Goal: Navigation & Orientation: Find specific page/section

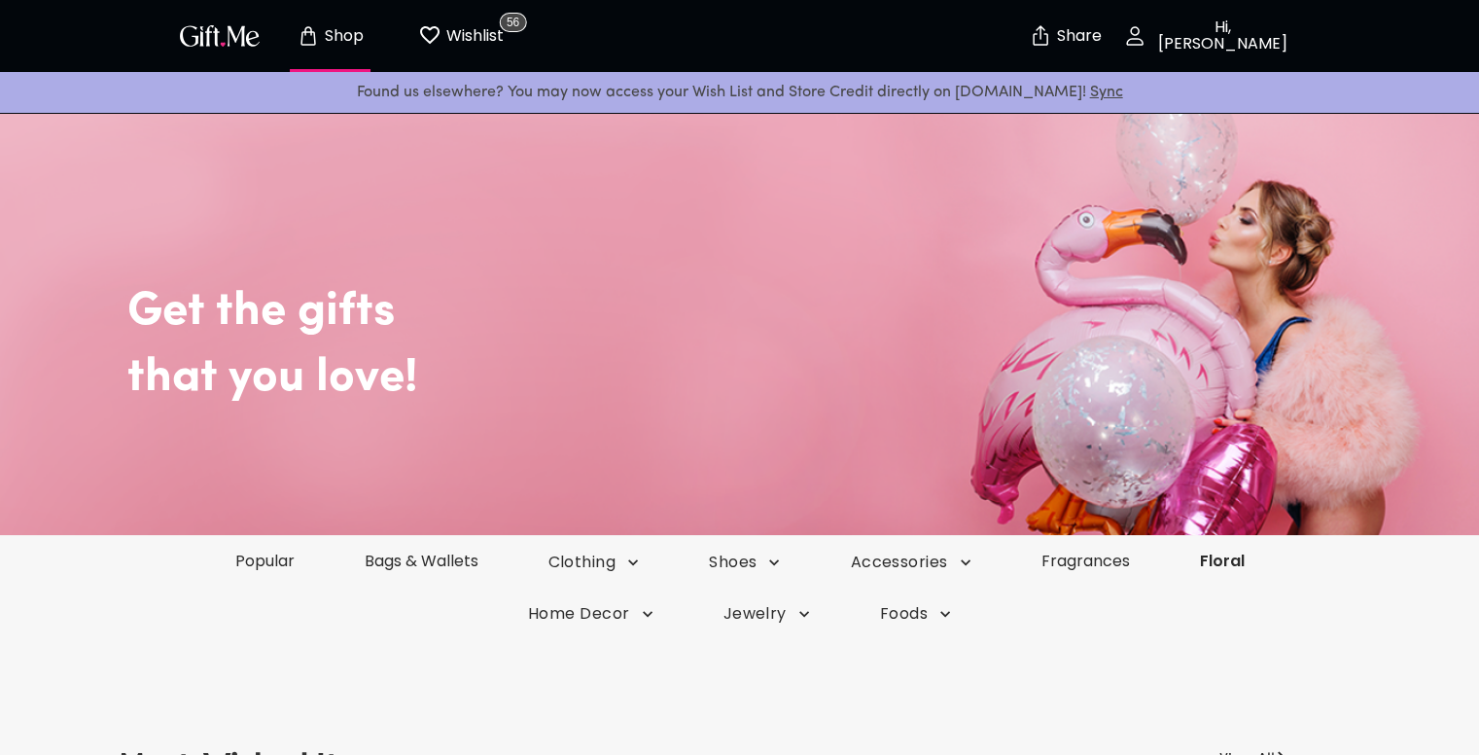
click at [1227, 568] on link "Floral" at bounding box center [1222, 560] width 115 height 22
click at [295, 556] on link "Popular" at bounding box center [265, 560] width 132 height 22
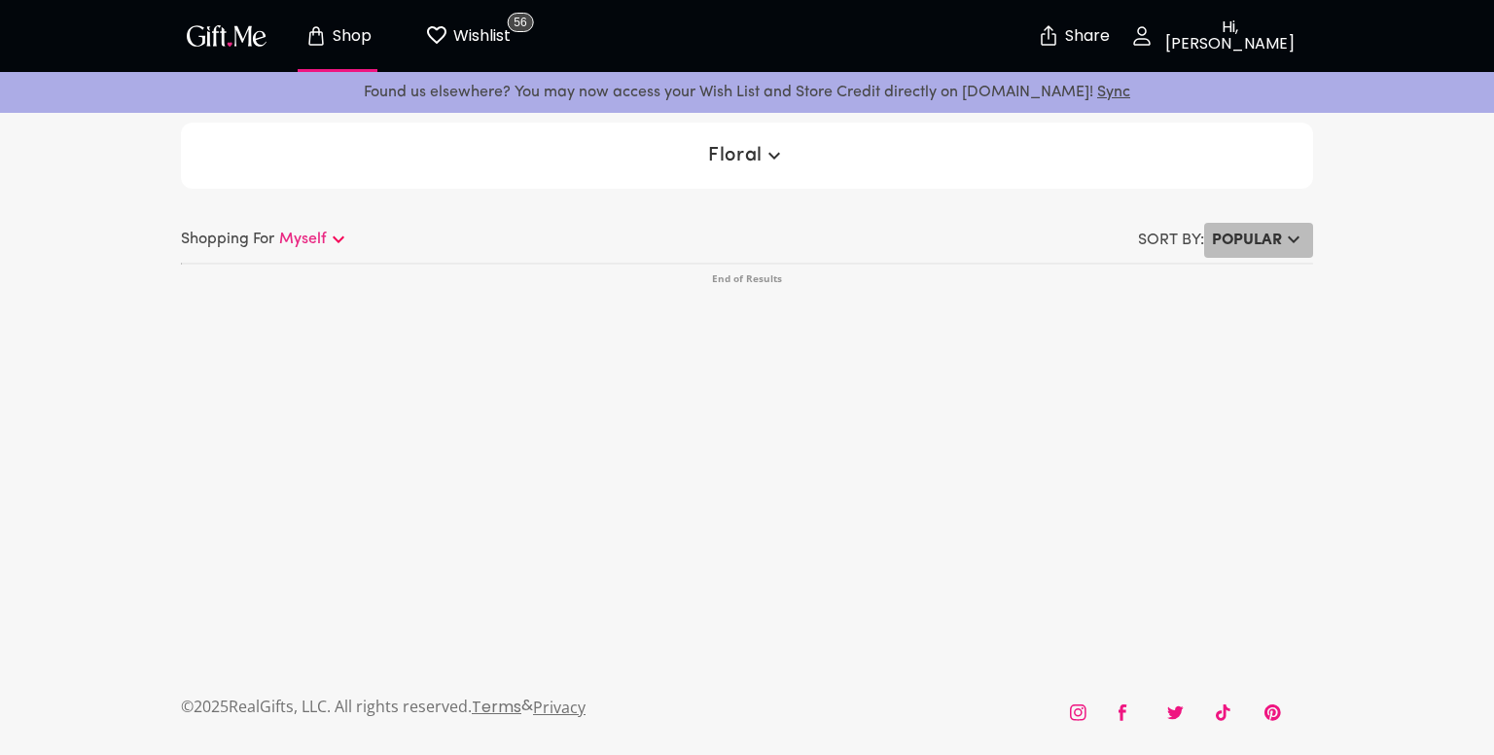
click at [1269, 239] on h6 "Popular" at bounding box center [1247, 240] width 70 height 23
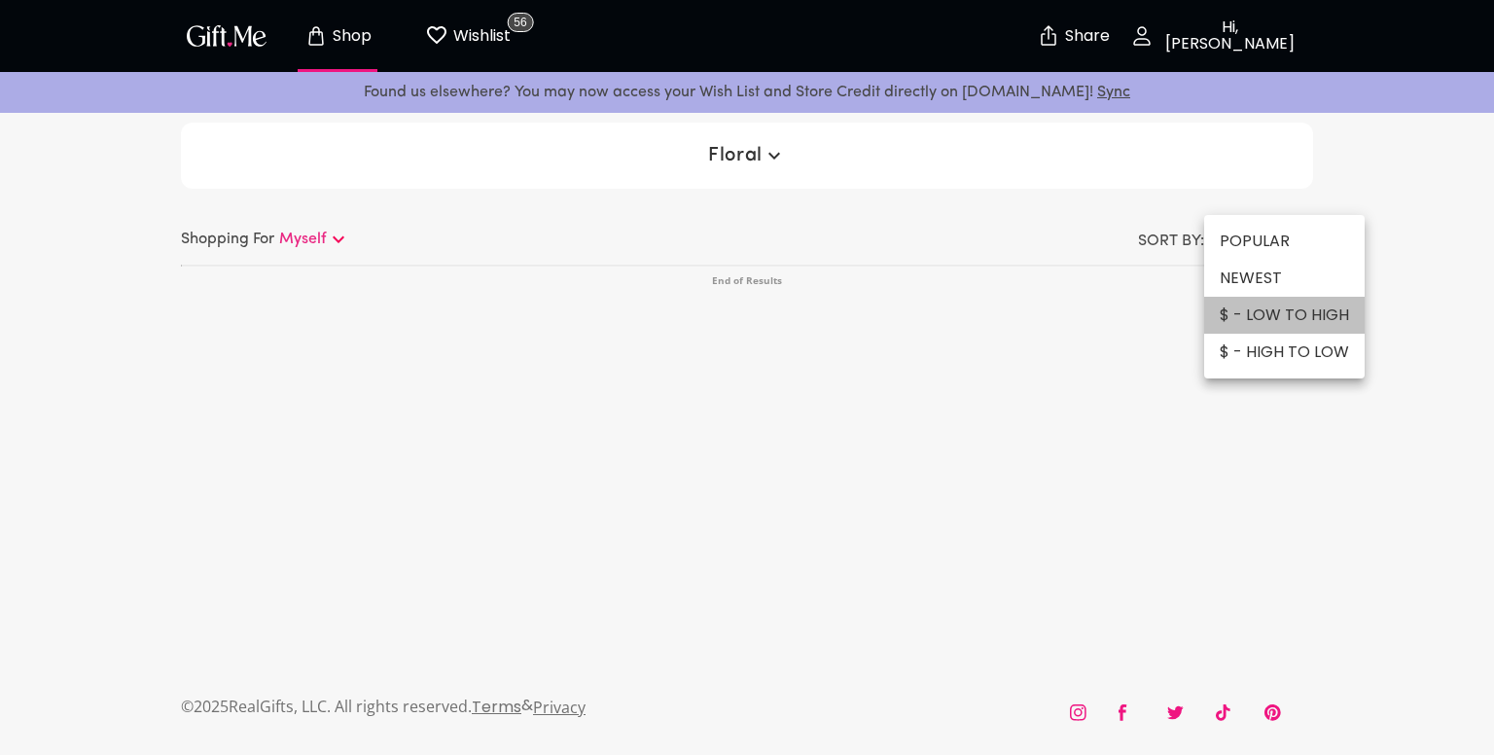
click at [1286, 312] on li "$ - LOW TO HIGH" at bounding box center [1284, 315] width 160 height 37
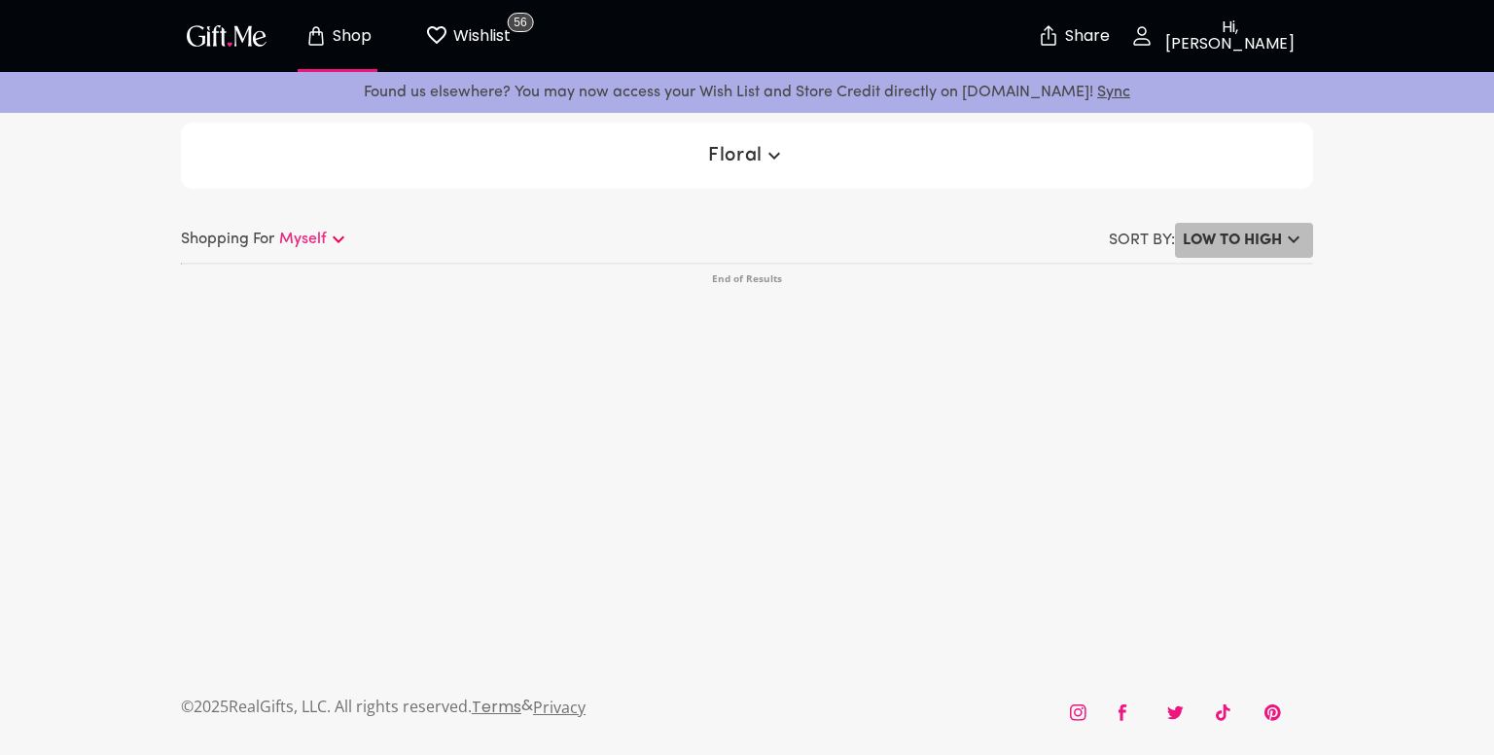
click at [1226, 233] on h6 "LOW TO HIGH" at bounding box center [1231, 240] width 99 height 23
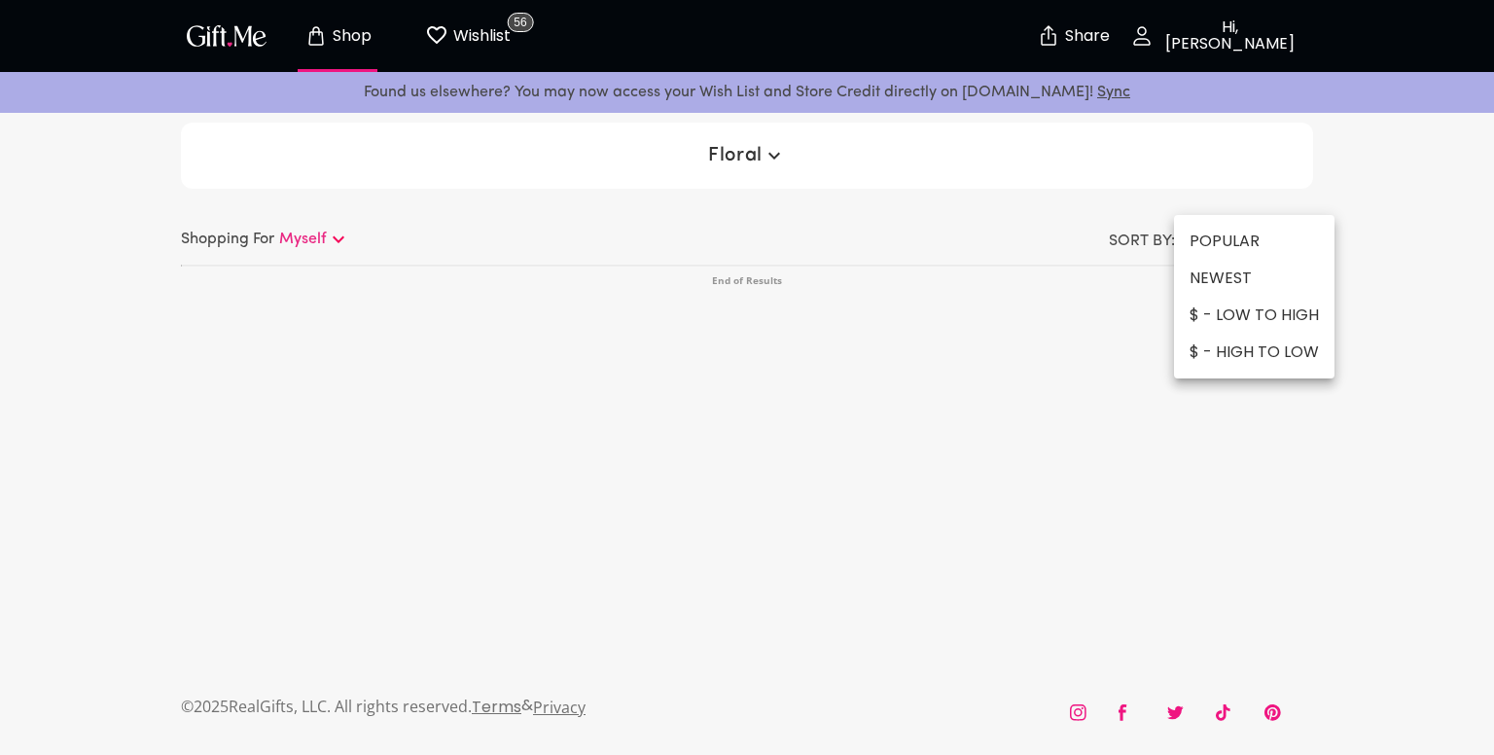
click at [1221, 239] on li "POPULAR" at bounding box center [1254, 241] width 160 height 37
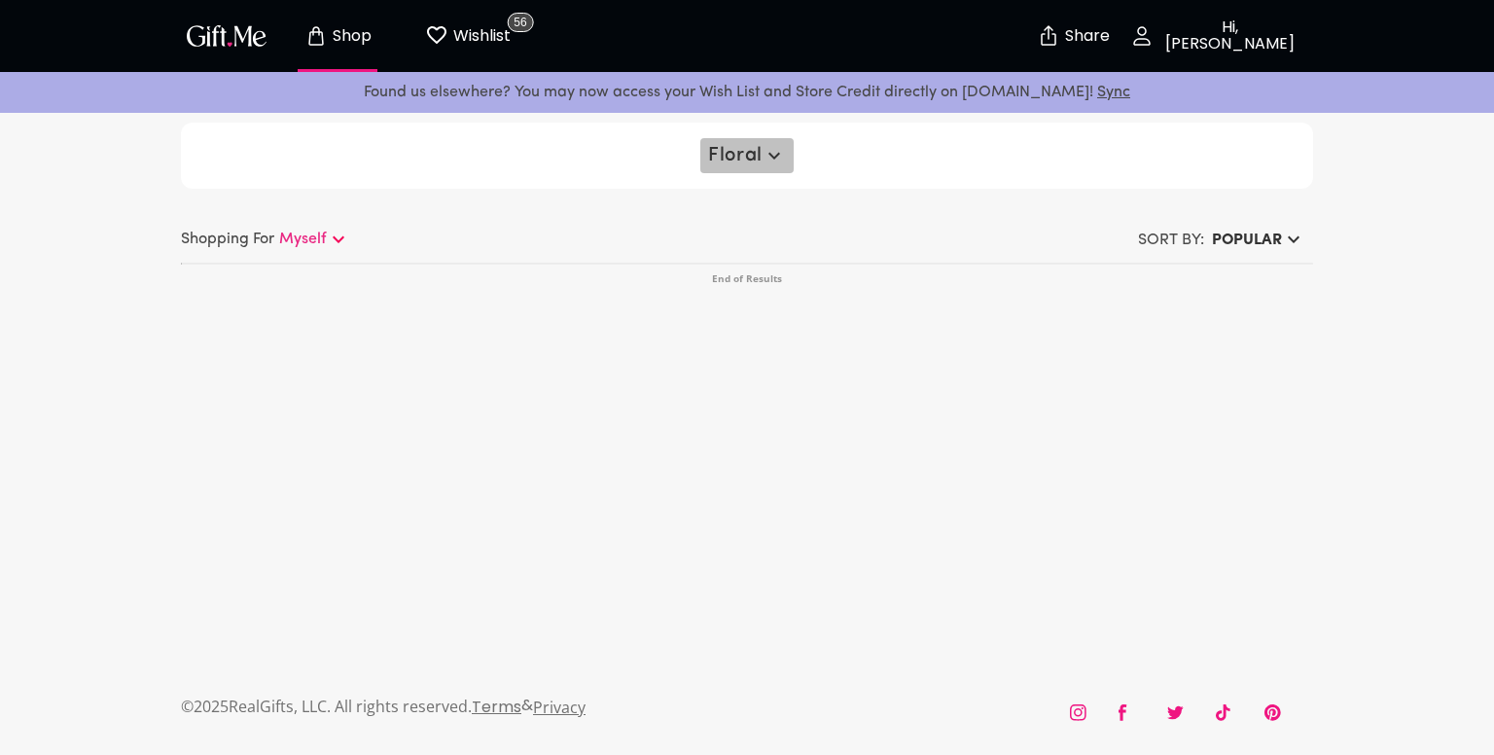
click at [747, 171] on button "Floral" at bounding box center [746, 155] width 92 height 35
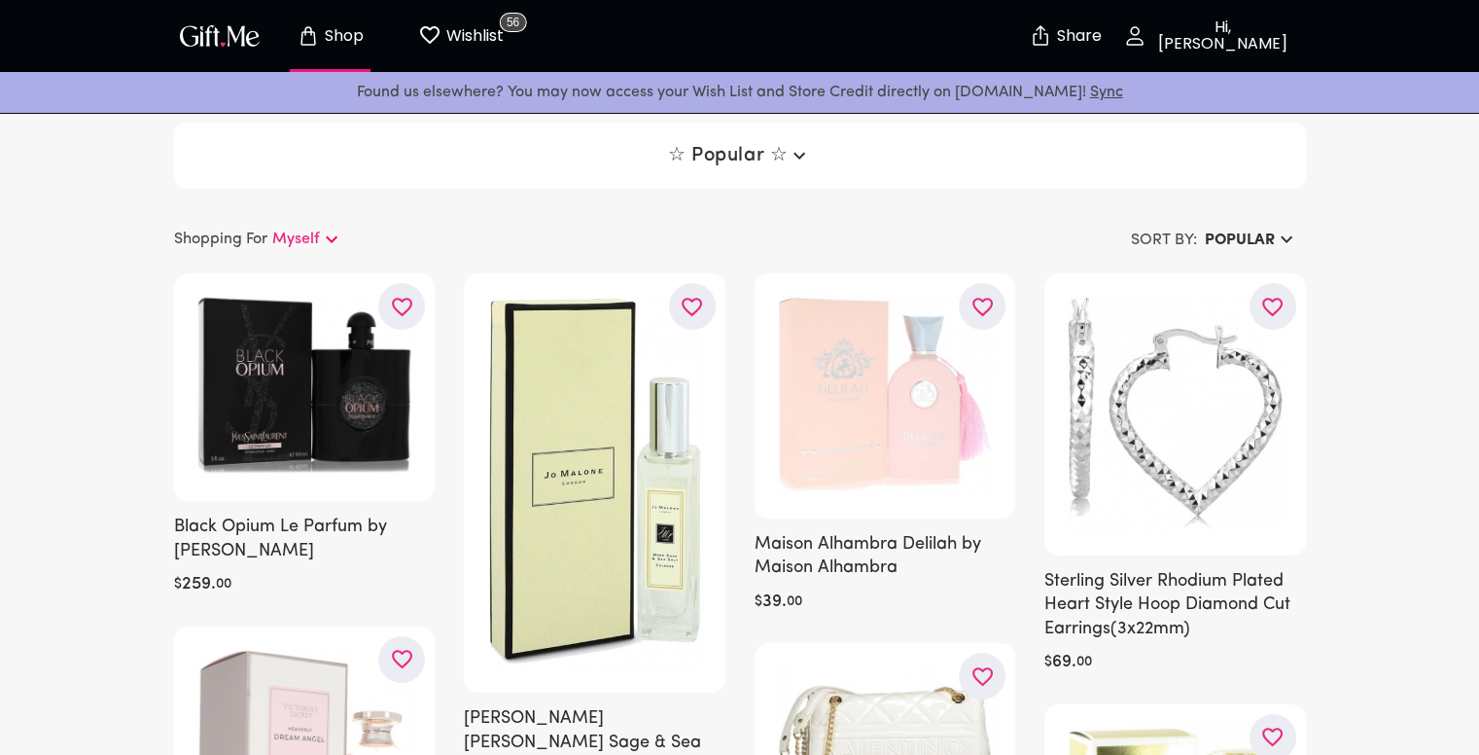
click at [1282, 234] on icon "button" at bounding box center [1286, 239] width 23 height 23
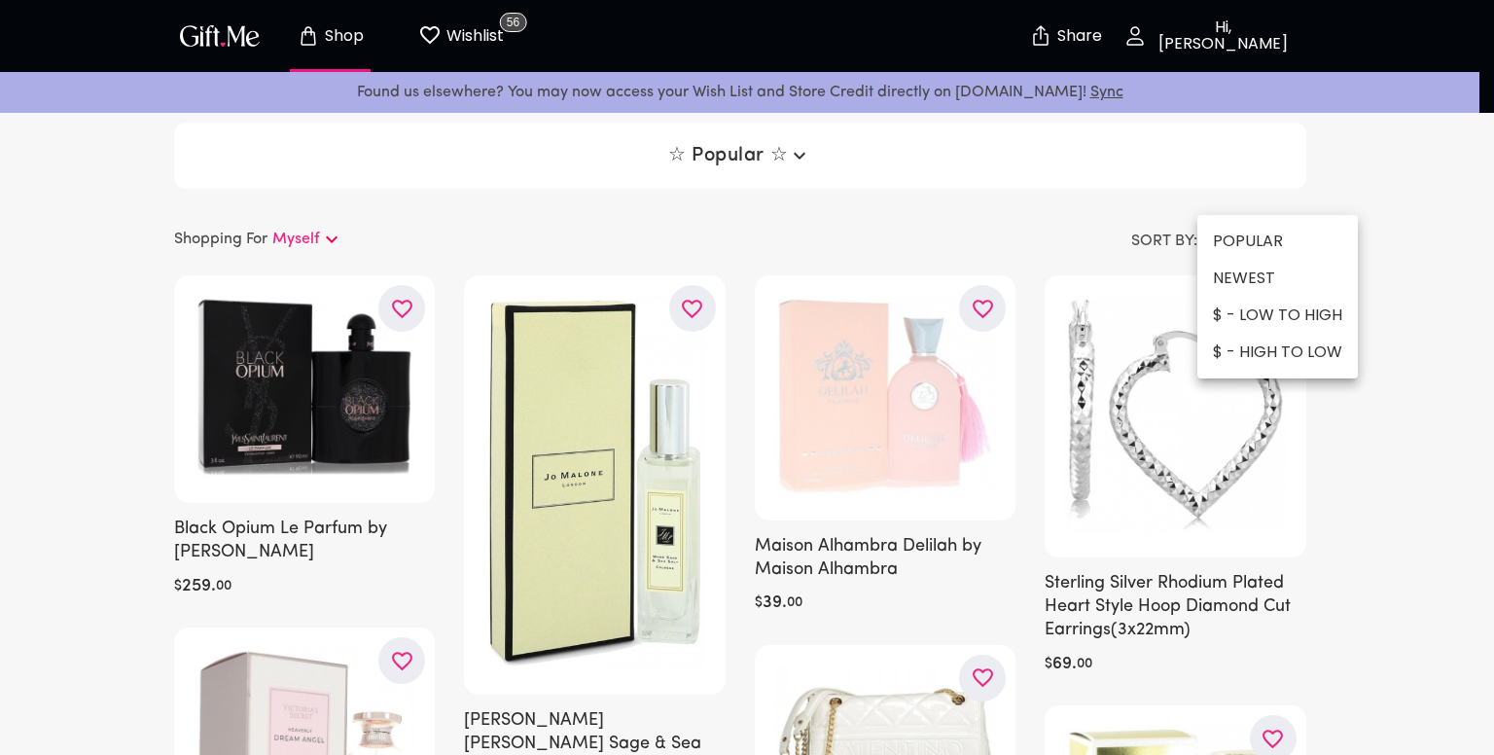
click at [1252, 324] on li "$ - LOW TO HIGH" at bounding box center [1277, 315] width 160 height 37
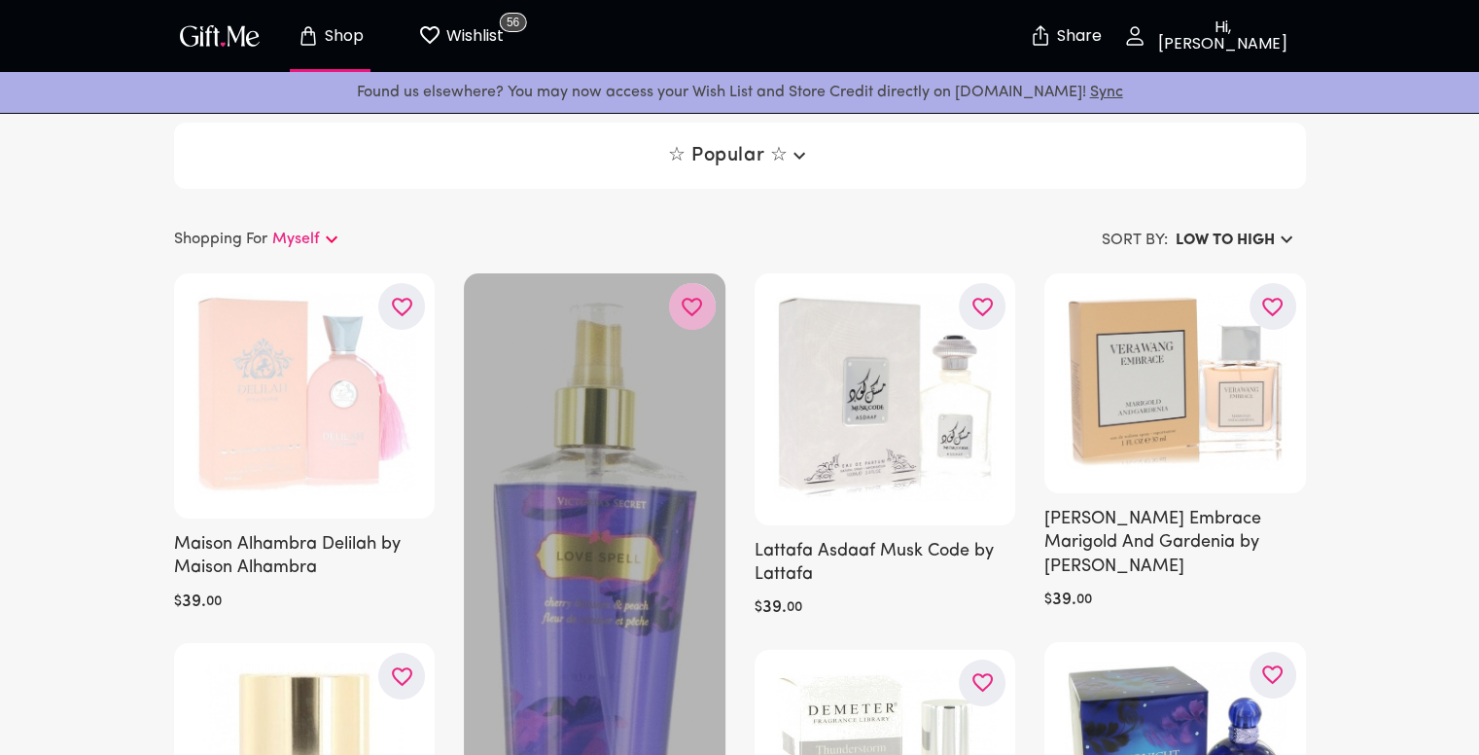
click at [0, 0] on icon "button" at bounding box center [0, 0] width 0 height 0
click at [688, 300] on icon "button" at bounding box center [692, 307] width 20 height 18
click at [1270, 257] on button "LOW TO HIGH" at bounding box center [1237, 240] width 138 height 35
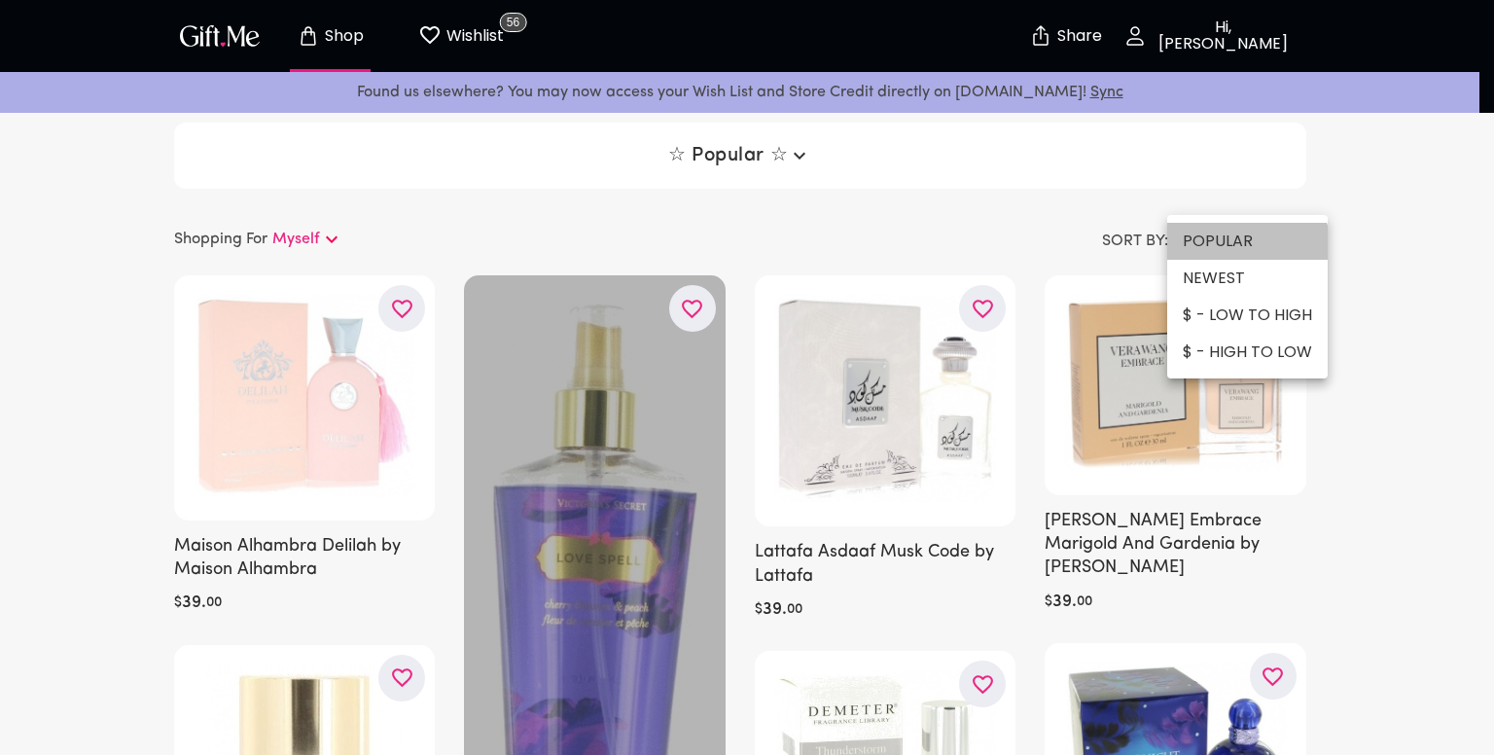
click at [1245, 254] on li "POPULAR" at bounding box center [1247, 241] width 160 height 37
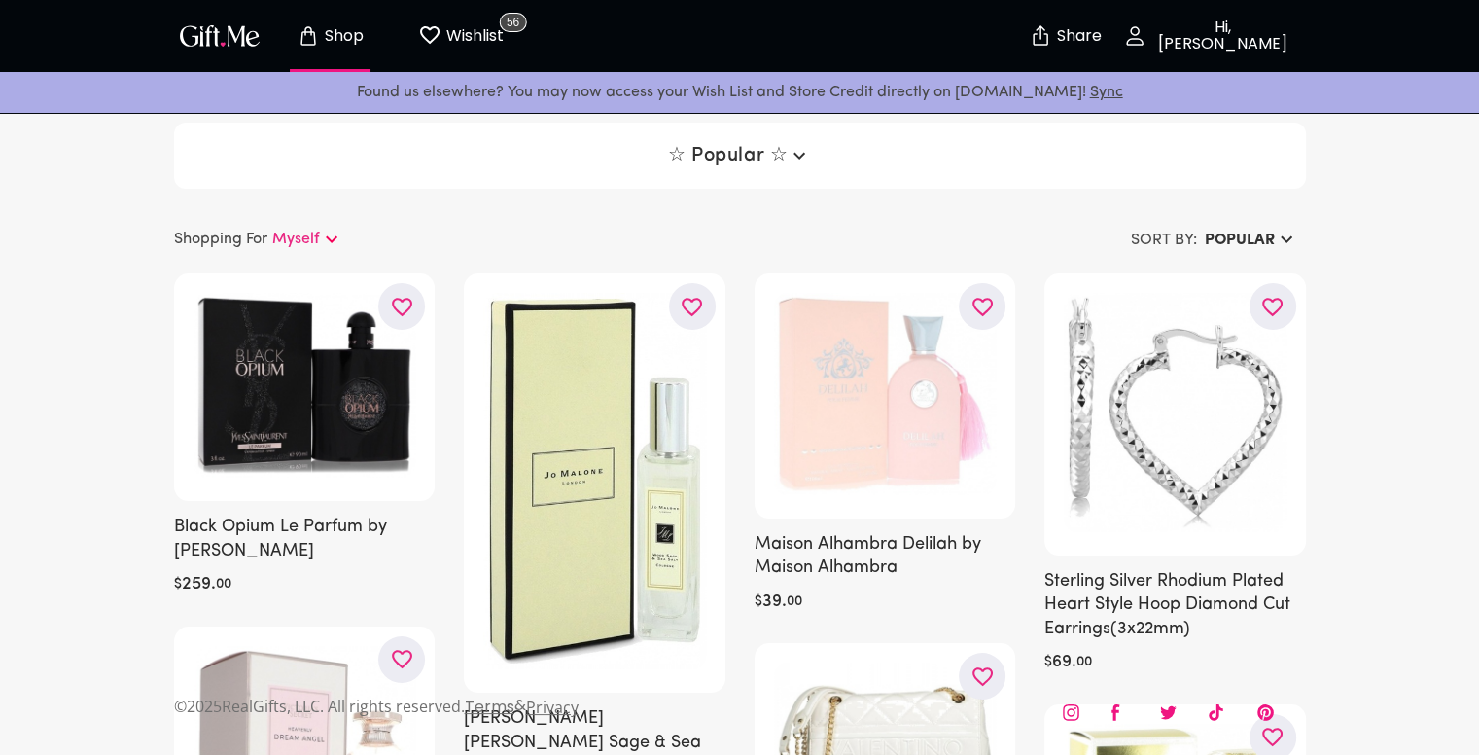
click at [1255, 242] on h6 "POPULAR" at bounding box center [1240, 240] width 70 height 23
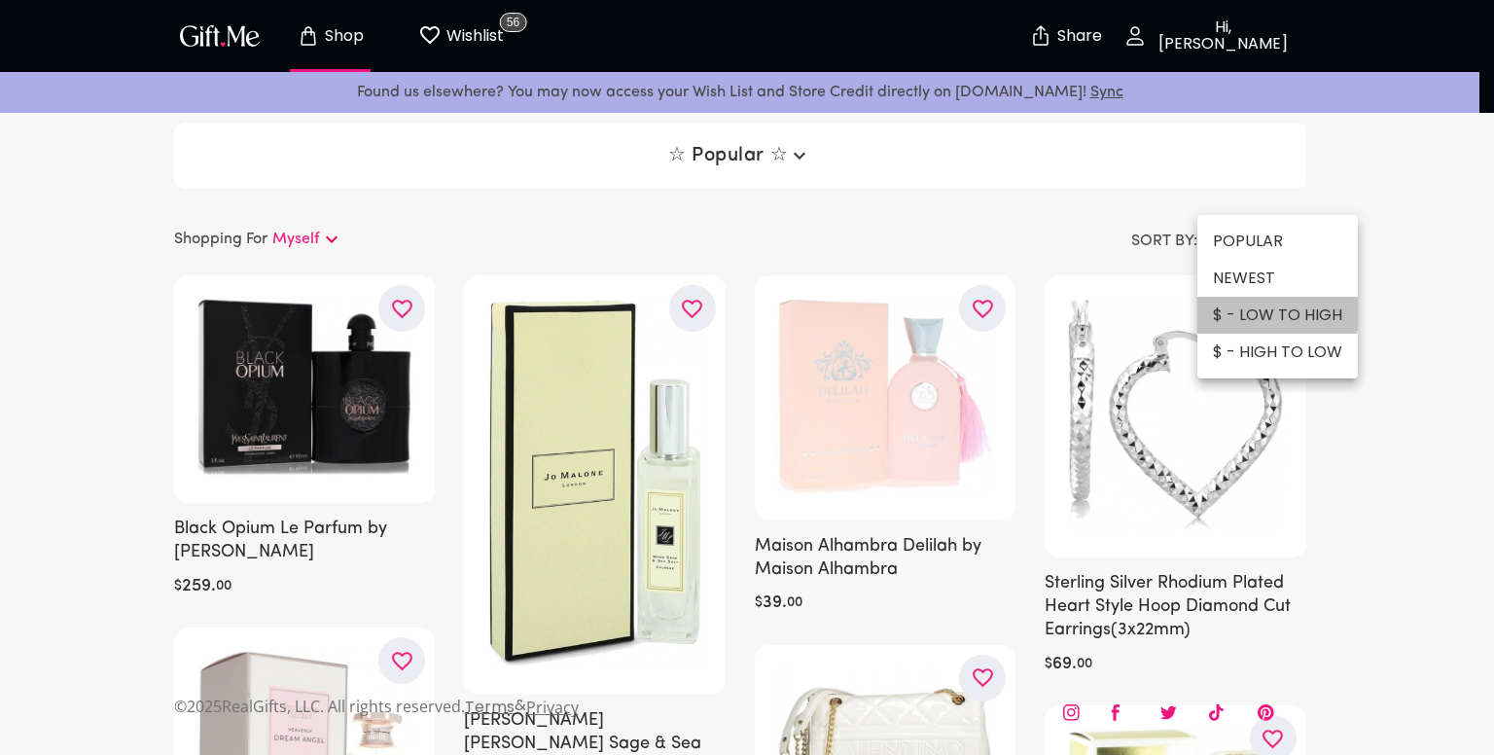
click at [1242, 308] on li "$ - LOW TO HIGH" at bounding box center [1277, 315] width 160 height 37
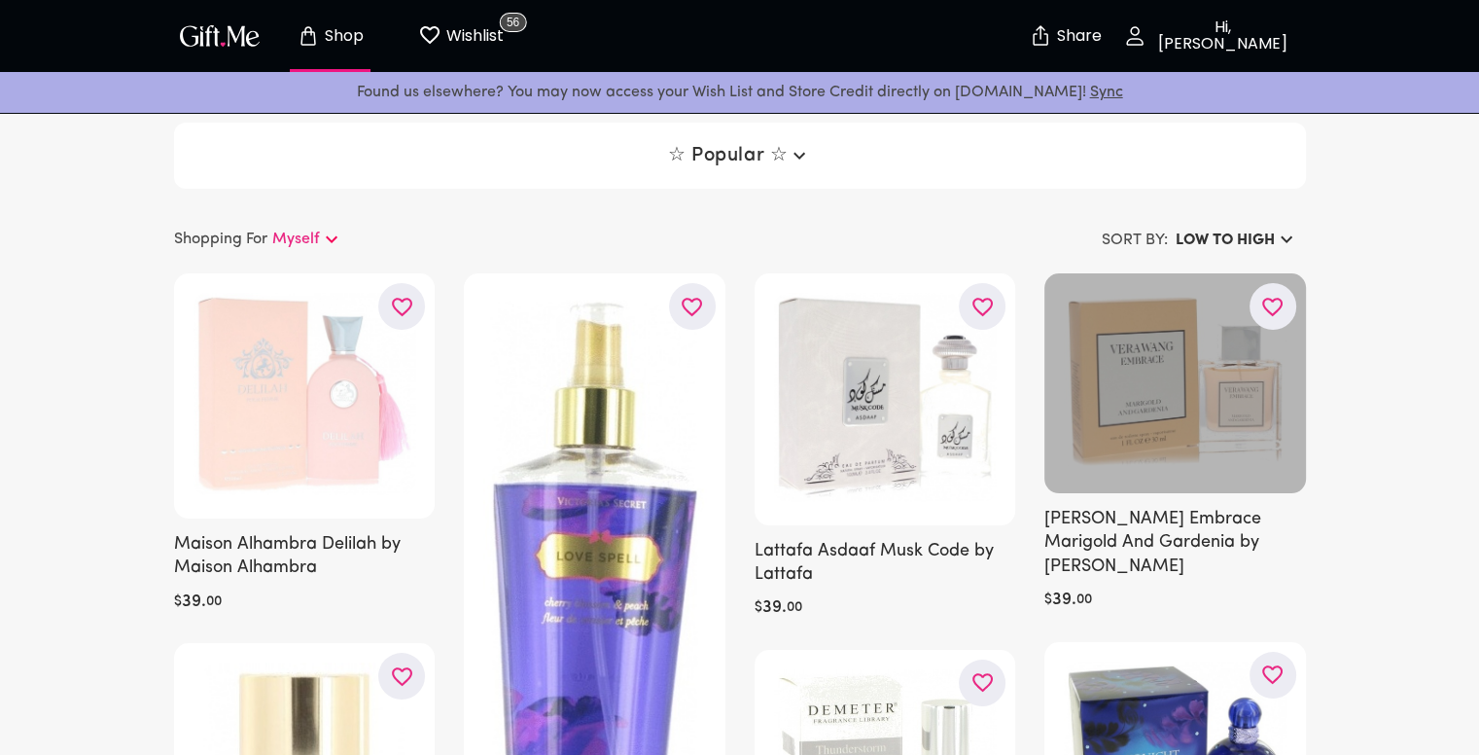
click at [0, 0] on icon "button" at bounding box center [0, 0] width 0 height 0
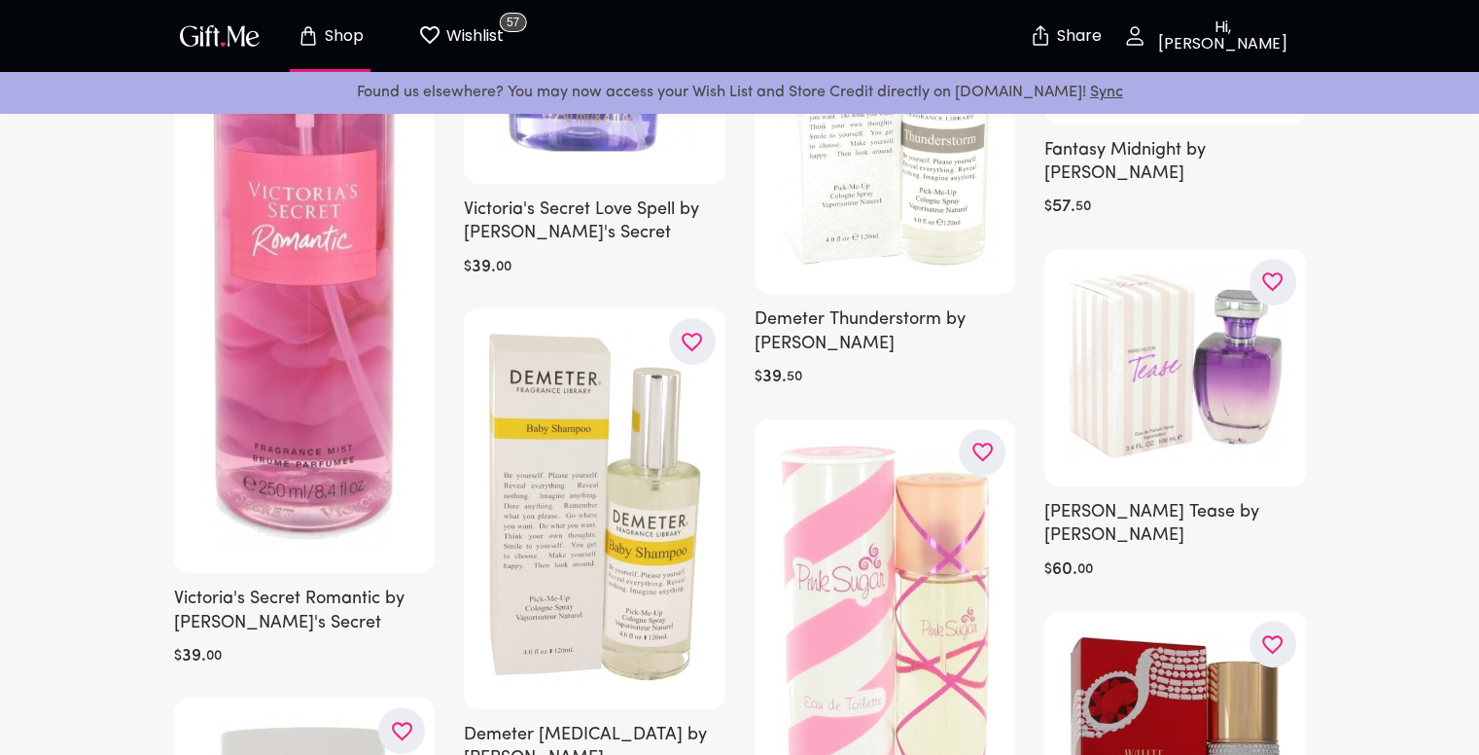
scroll to position [778, 0]
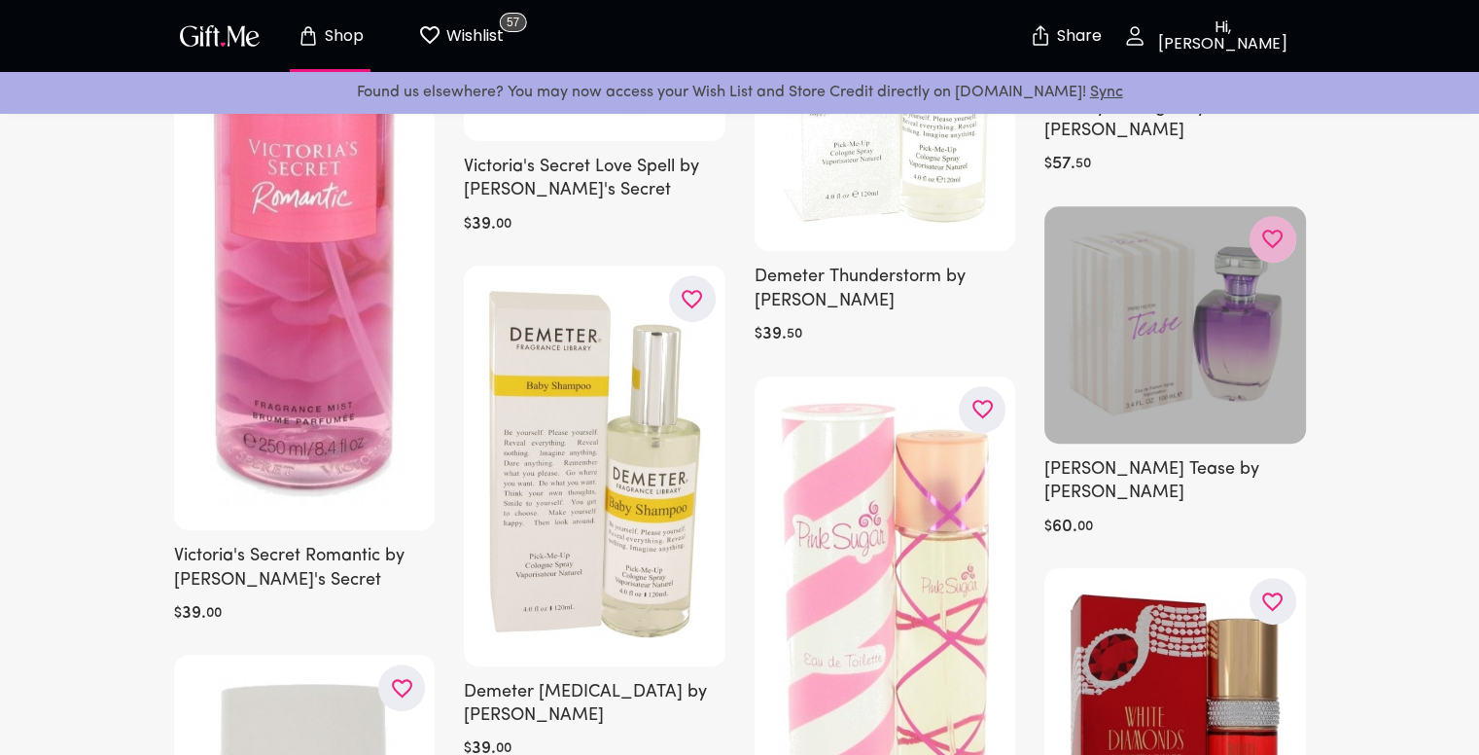
click at [0, 0] on icon "button" at bounding box center [0, 0] width 0 height 0
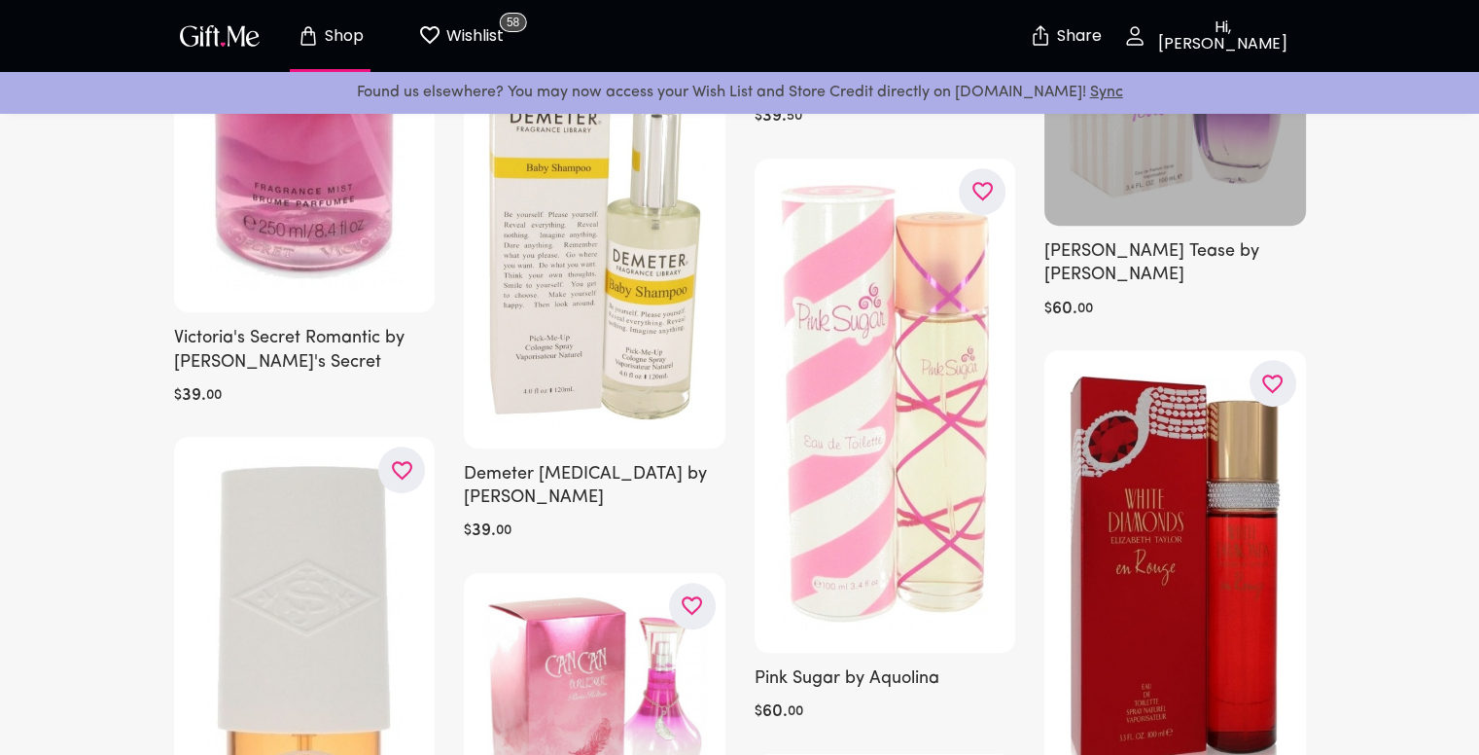
scroll to position [875, 0]
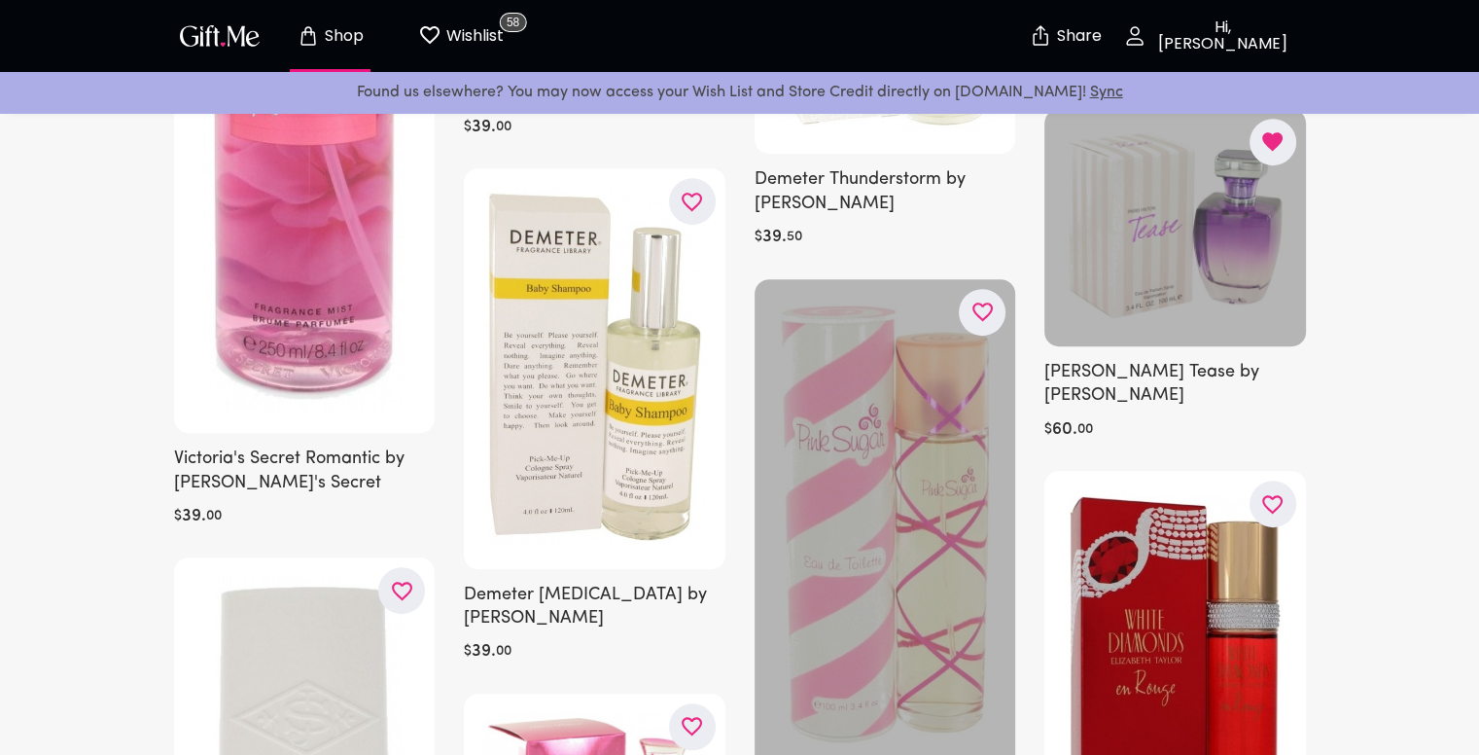
click at [996, 302] on button "button" at bounding box center [982, 312] width 47 height 47
